Goal: Book appointment/travel/reservation

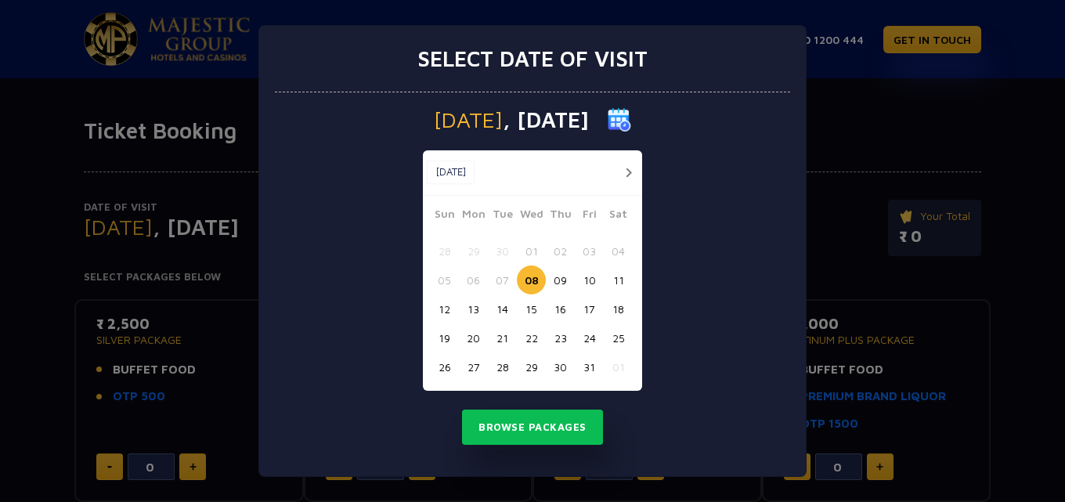
click at [625, 168] on button "button" at bounding box center [628, 173] width 20 height 20
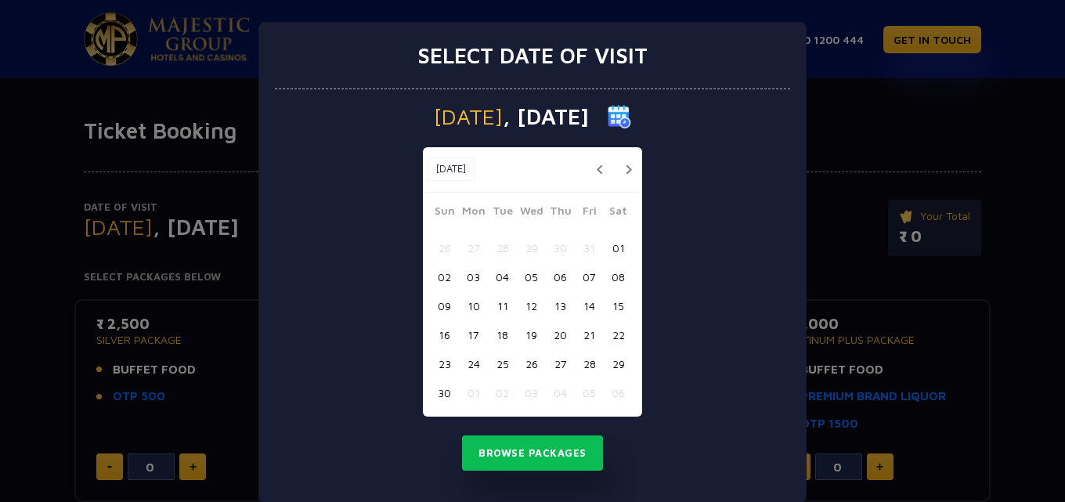
click at [527, 275] on button "05" at bounding box center [531, 276] width 29 height 29
click at [488, 306] on button "11" at bounding box center [502, 305] width 29 height 29
click at [586, 306] on button "14" at bounding box center [589, 305] width 29 height 29
click at [608, 304] on button "15" at bounding box center [618, 305] width 29 height 29
click at [552, 455] on button "Browse Packages" at bounding box center [532, 453] width 141 height 36
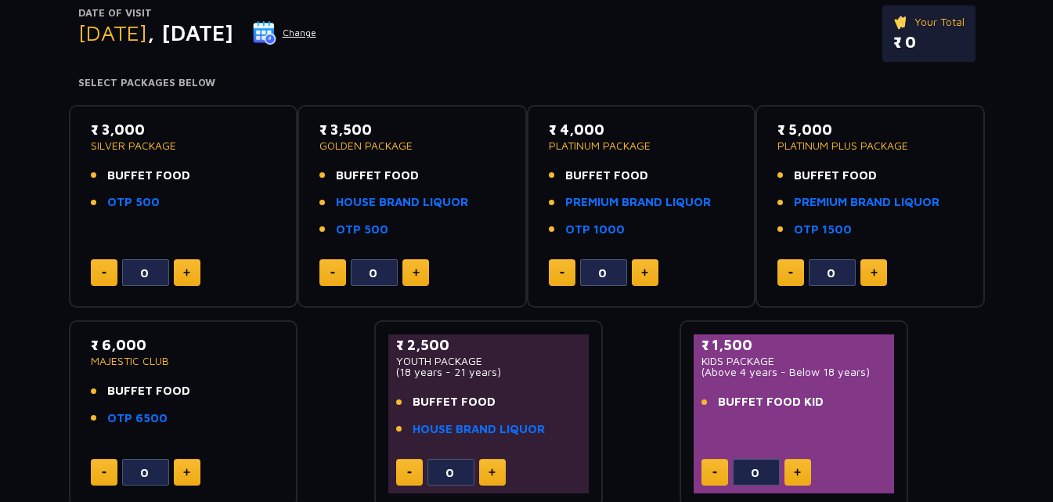
scroll to position [157, 0]
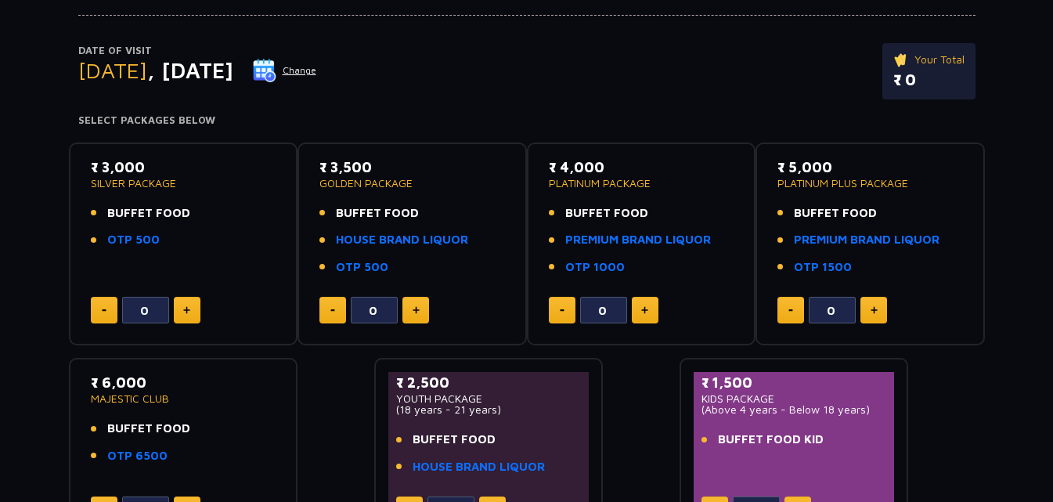
click at [194, 312] on button at bounding box center [187, 310] width 27 height 27
type input "4"
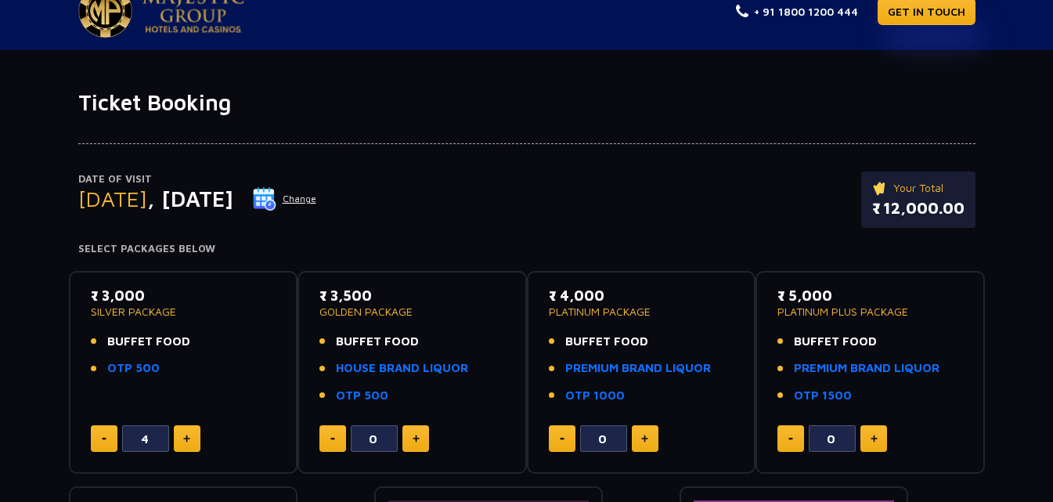
scroll to position [0, 0]
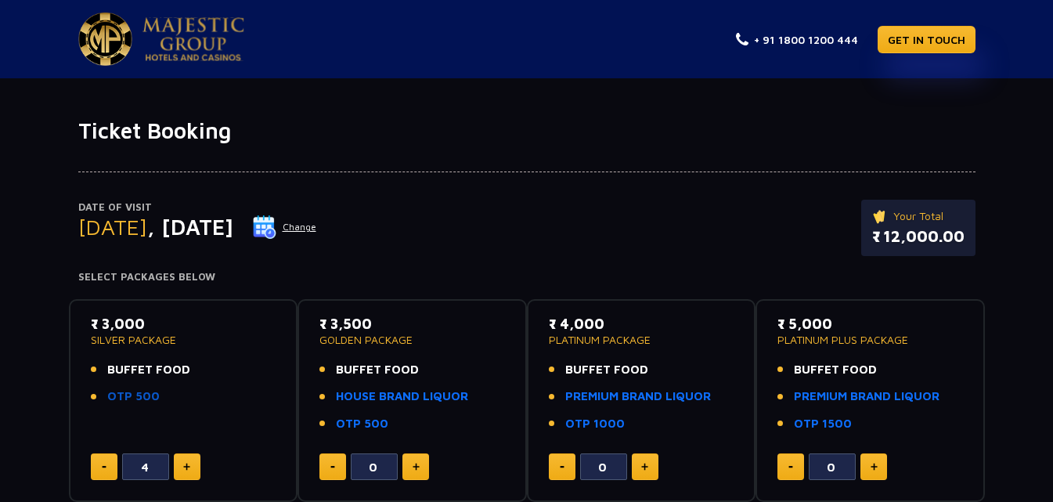
click at [130, 394] on link "OTP 500" at bounding box center [133, 396] width 52 height 18
